Goal: Task Accomplishment & Management: Use online tool/utility

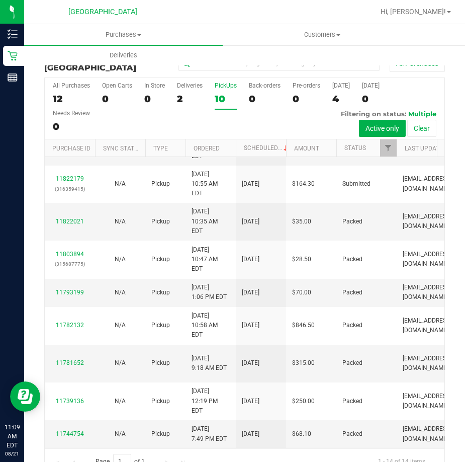
scroll to position [201, 0]
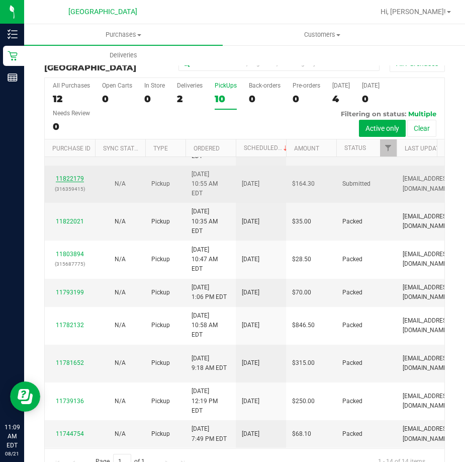
click at [67, 182] on link "11822179" at bounding box center [70, 178] width 28 height 7
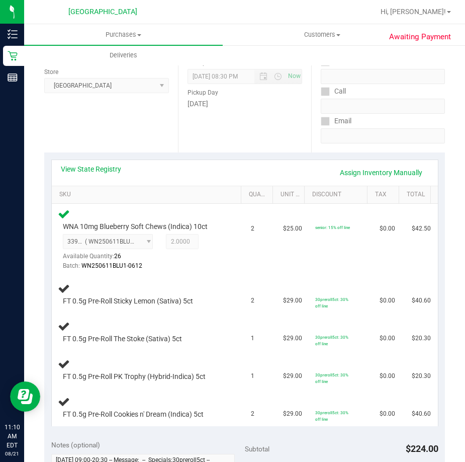
scroll to position [151, 0]
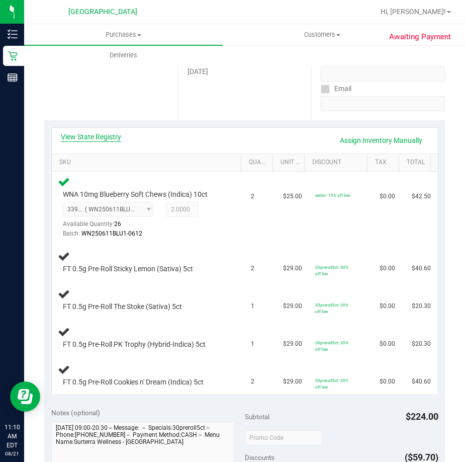
click at [98, 133] on link "View State Registry" at bounding box center [91, 137] width 60 height 10
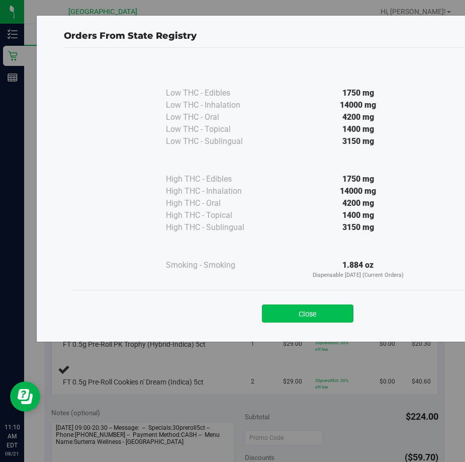
click at [298, 318] on button "Close" at bounding box center [308, 313] width 92 height 18
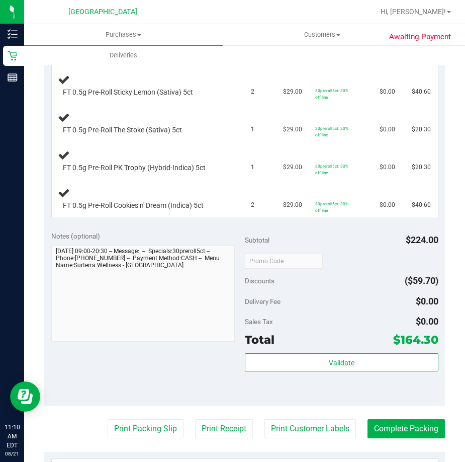
scroll to position [352, 0]
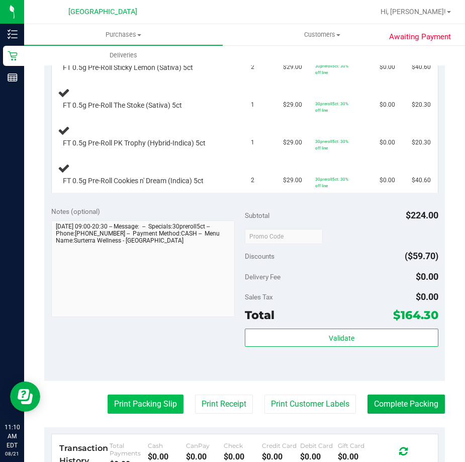
click at [137, 409] on button "Print Packing Slip" at bounding box center [146, 403] width 76 height 19
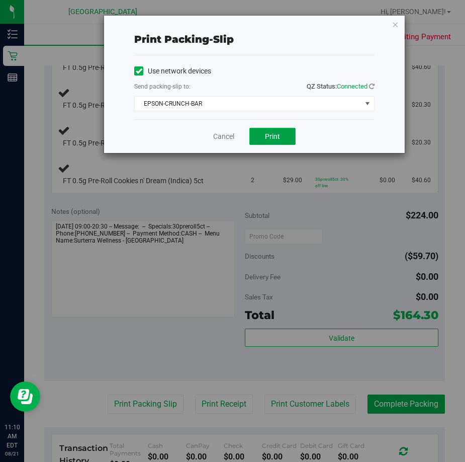
click at [276, 135] on span "Print" at bounding box center [272, 136] width 15 height 8
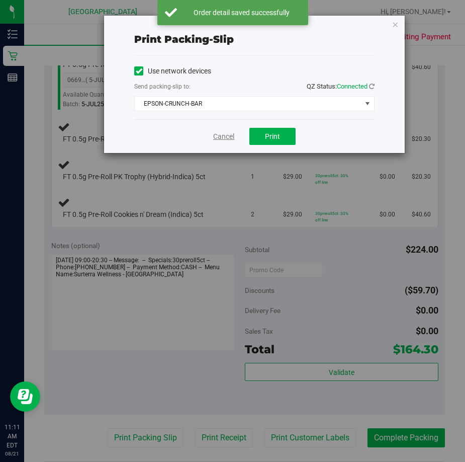
click at [230, 135] on link "Cancel" at bounding box center [223, 136] width 21 height 11
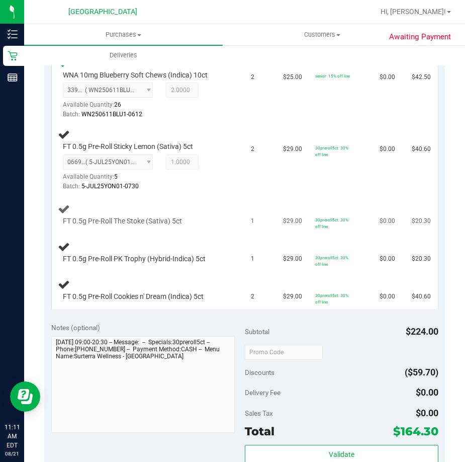
scroll to position [201, 0]
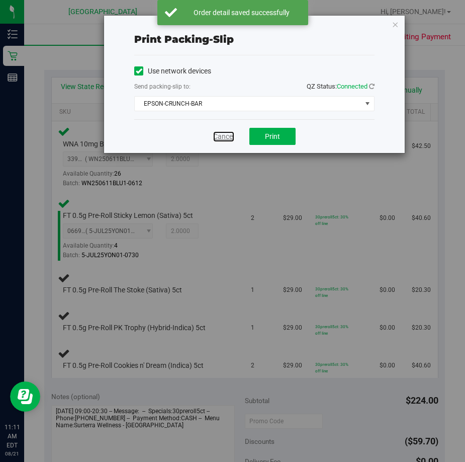
click at [218, 134] on link "Cancel" at bounding box center [223, 136] width 21 height 11
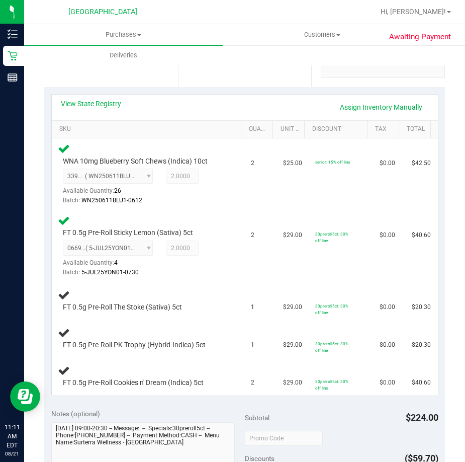
scroll to position [144, 0]
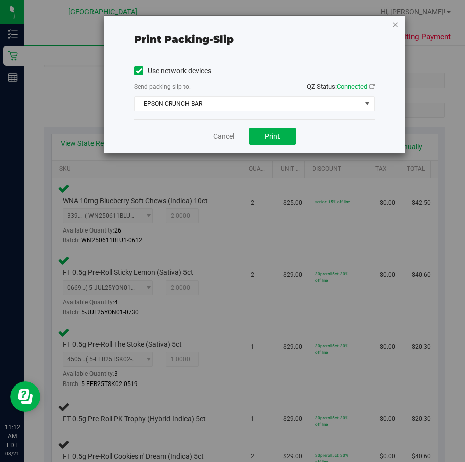
click at [396, 24] on icon "button" at bounding box center [395, 24] width 7 height 12
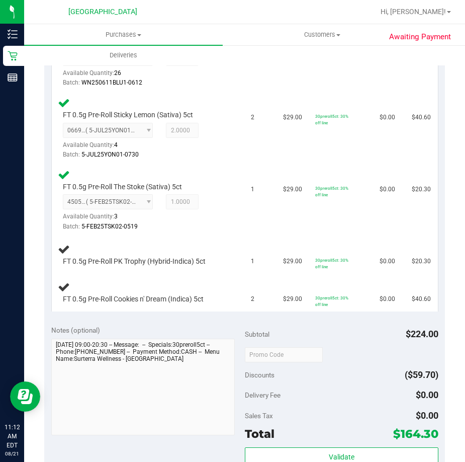
scroll to position [229, 0]
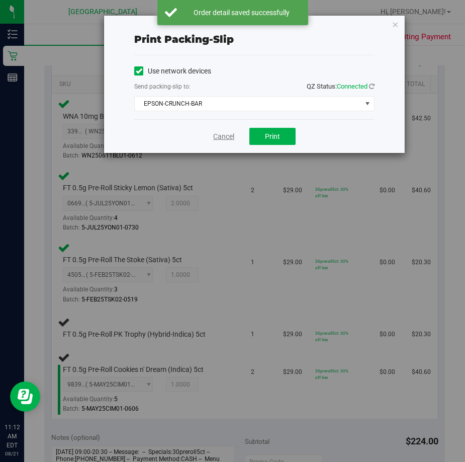
click at [226, 137] on link "Cancel" at bounding box center [223, 136] width 21 height 11
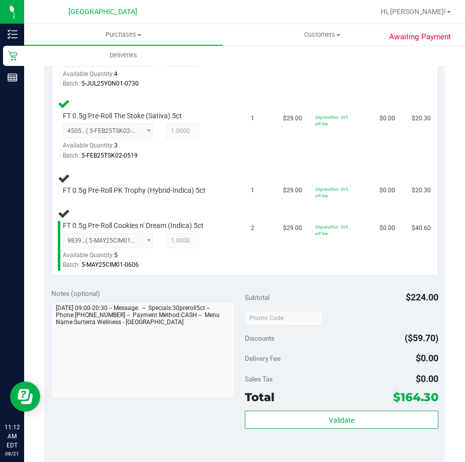
scroll to position [364, 0]
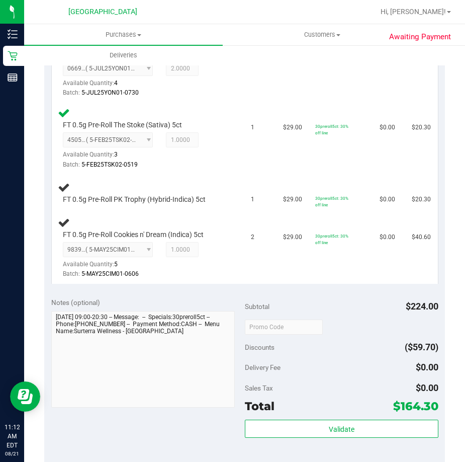
click at [207, 82] on div "0669759986830188 ( 5-JUL25YON01-0730 | orig: FLSRWGM-20250805-541 ) 06697599868…" at bounding box center [144, 79] width 163 height 37
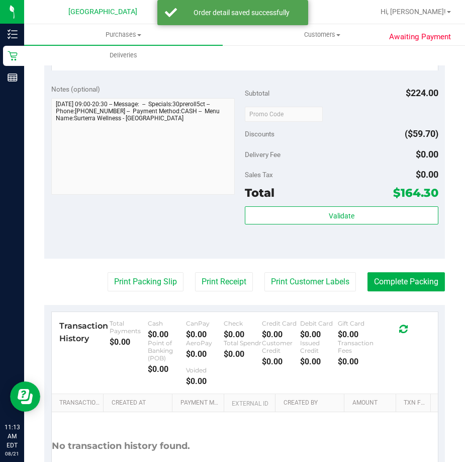
scroll to position [615, 0]
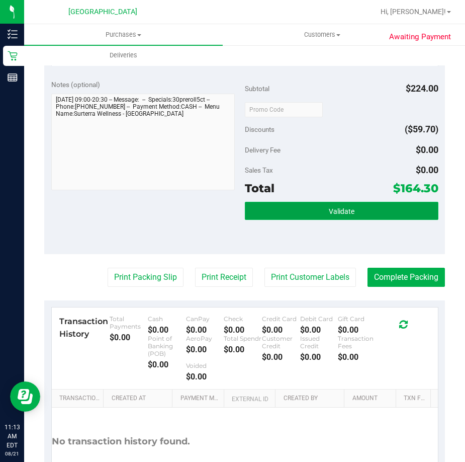
click at [292, 217] on button "Validate" at bounding box center [342, 211] width 194 height 18
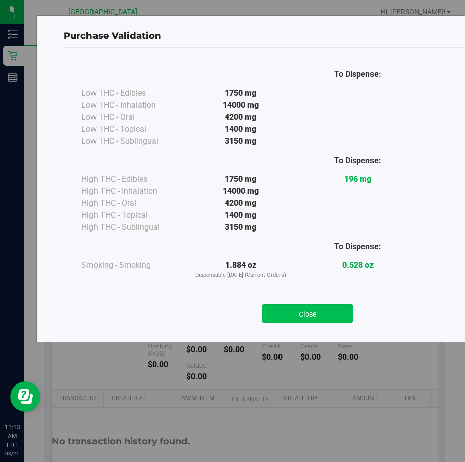
click at [331, 320] on button "Close" at bounding box center [308, 313] width 92 height 18
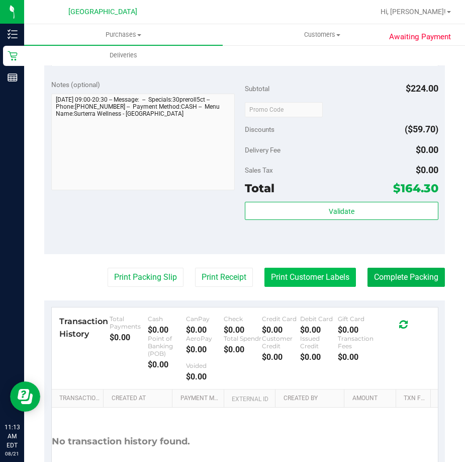
click at [310, 271] on button "Print Customer Labels" at bounding box center [311, 277] width 92 height 19
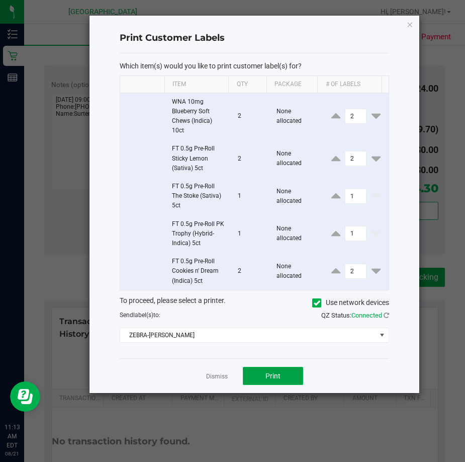
click at [272, 370] on button "Print" at bounding box center [273, 376] width 60 height 18
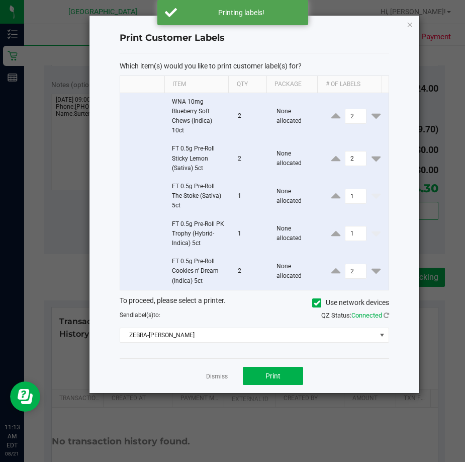
click at [216, 371] on app-cancel-button "Dismiss" at bounding box center [217, 376] width 22 height 11
click at [212, 372] on link "Dismiss" at bounding box center [217, 376] width 22 height 9
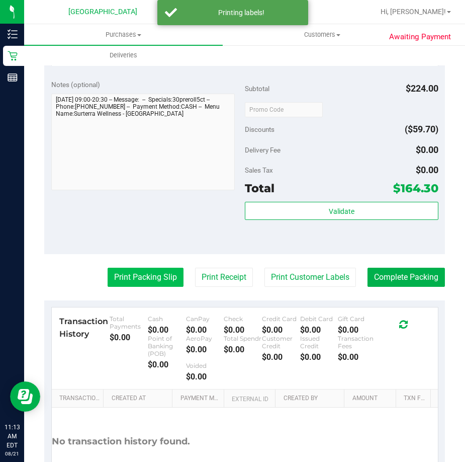
click at [125, 271] on button "Print Packing Slip" at bounding box center [146, 277] width 76 height 19
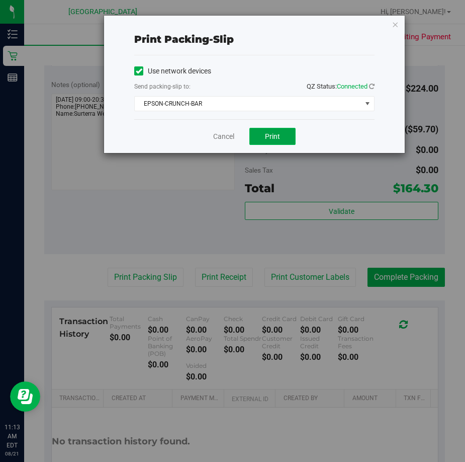
click at [266, 131] on button "Print" at bounding box center [273, 136] width 46 height 17
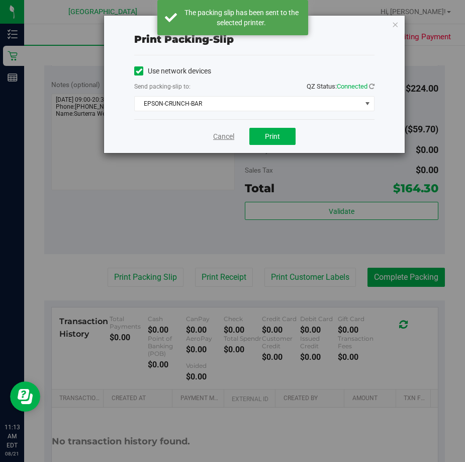
click at [220, 135] on link "Cancel" at bounding box center [223, 136] width 21 height 11
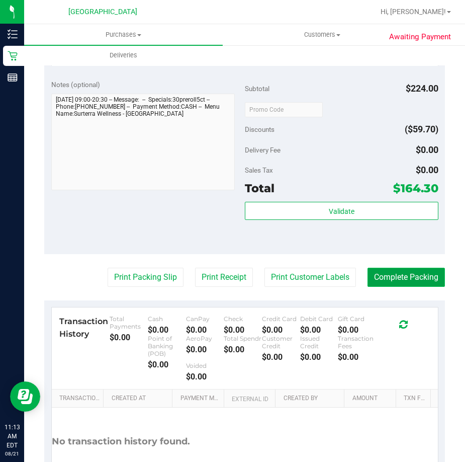
click at [389, 276] on button "Complete Packing" at bounding box center [406, 277] width 77 height 19
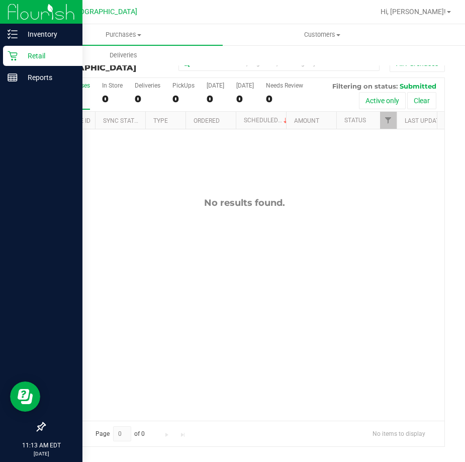
click at [46, 54] on p "Retail" at bounding box center [48, 56] width 60 height 12
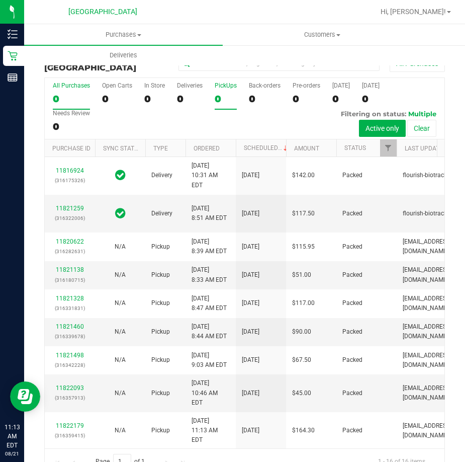
click at [222, 85] on div "PickUps" at bounding box center [226, 85] width 22 height 7
click at [0, 0] on input "PickUps 0" at bounding box center [0, 0] width 0 height 0
